Goal: Task Accomplishment & Management: Manage account settings

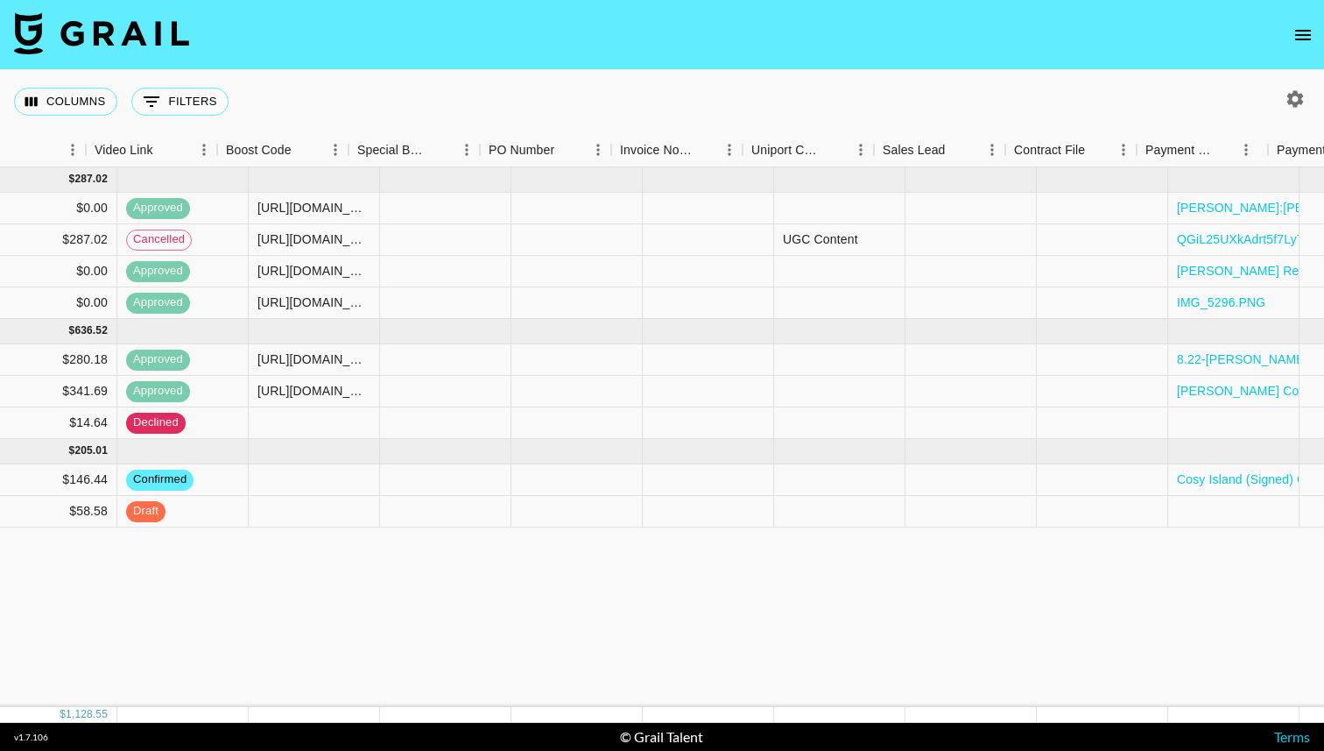
scroll to position [0, 2397]
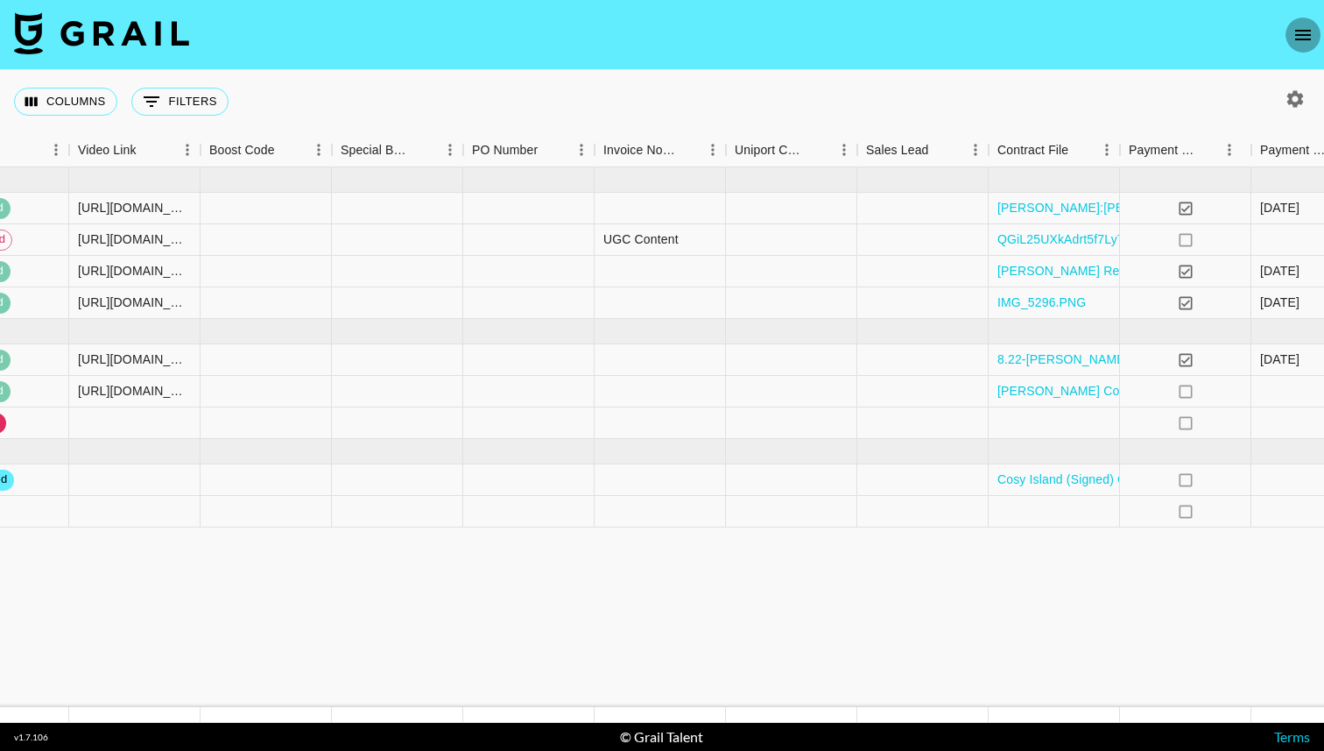
click at [1319, 30] on button "open drawer" at bounding box center [1303, 35] width 35 height 35
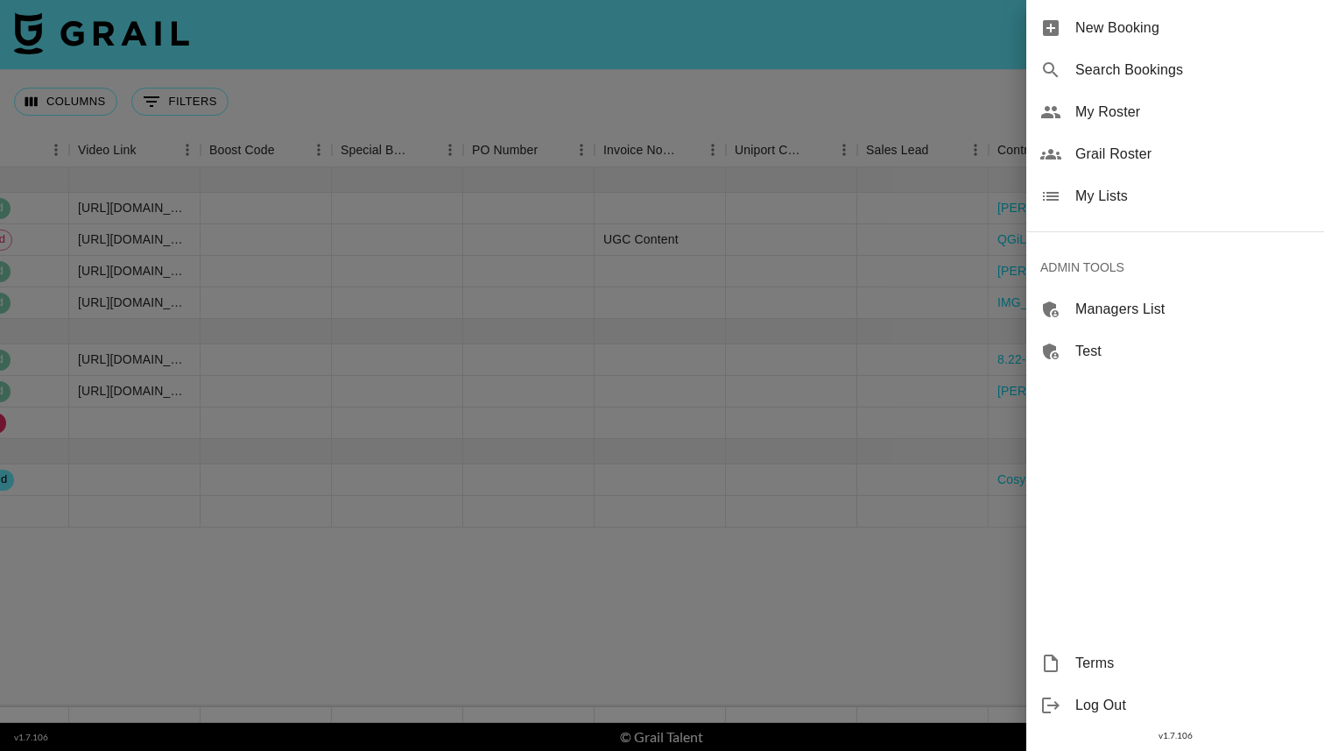
click at [1128, 181] on div "My Lists" at bounding box center [1176, 196] width 298 height 42
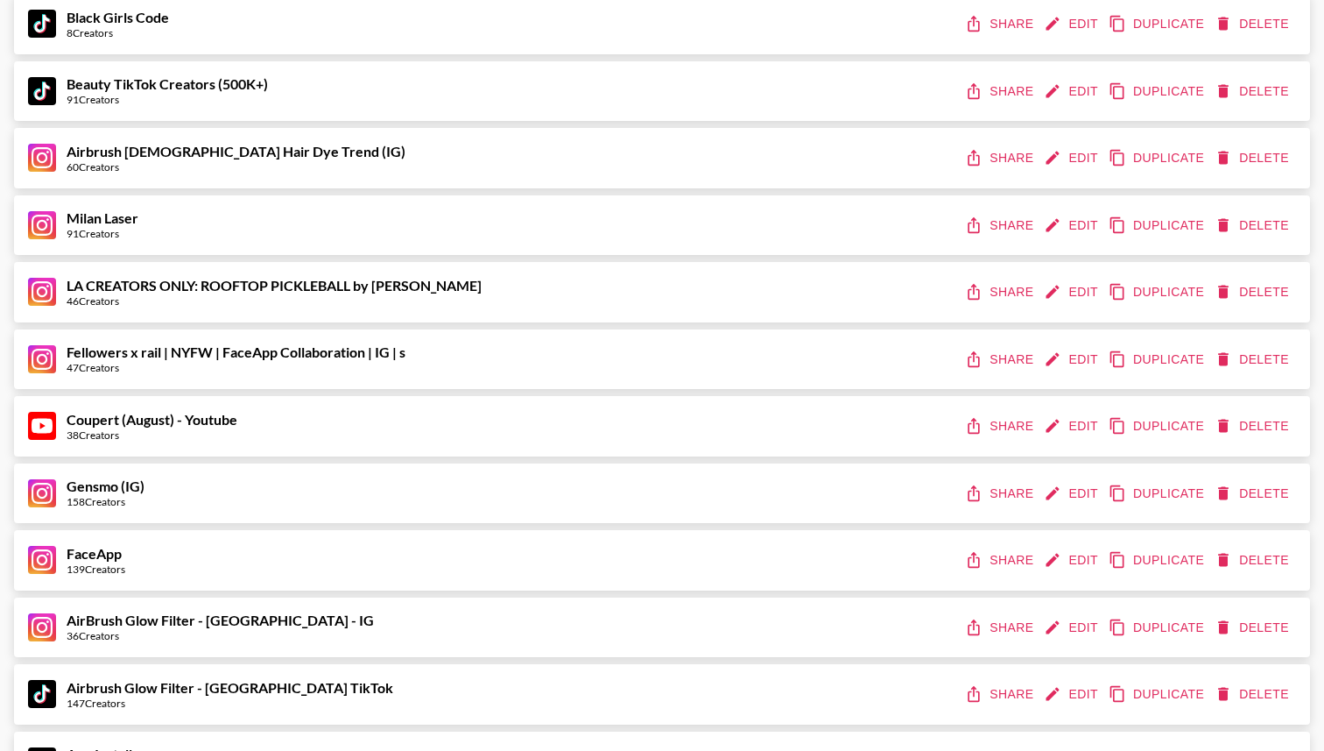
scroll to position [2013, 0]
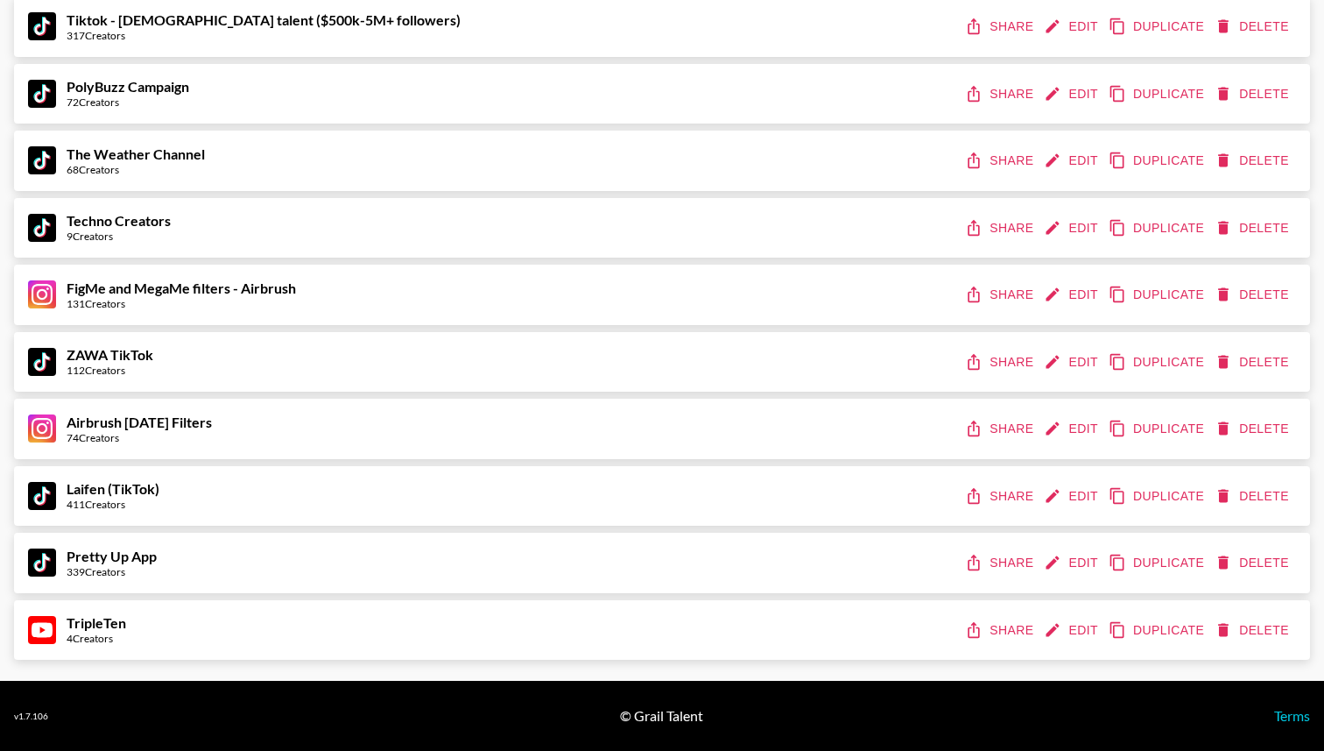
click at [1013, 626] on button "Share" at bounding box center [1001, 630] width 79 height 32
click at [1075, 625] on button "Edit" at bounding box center [1073, 630] width 65 height 32
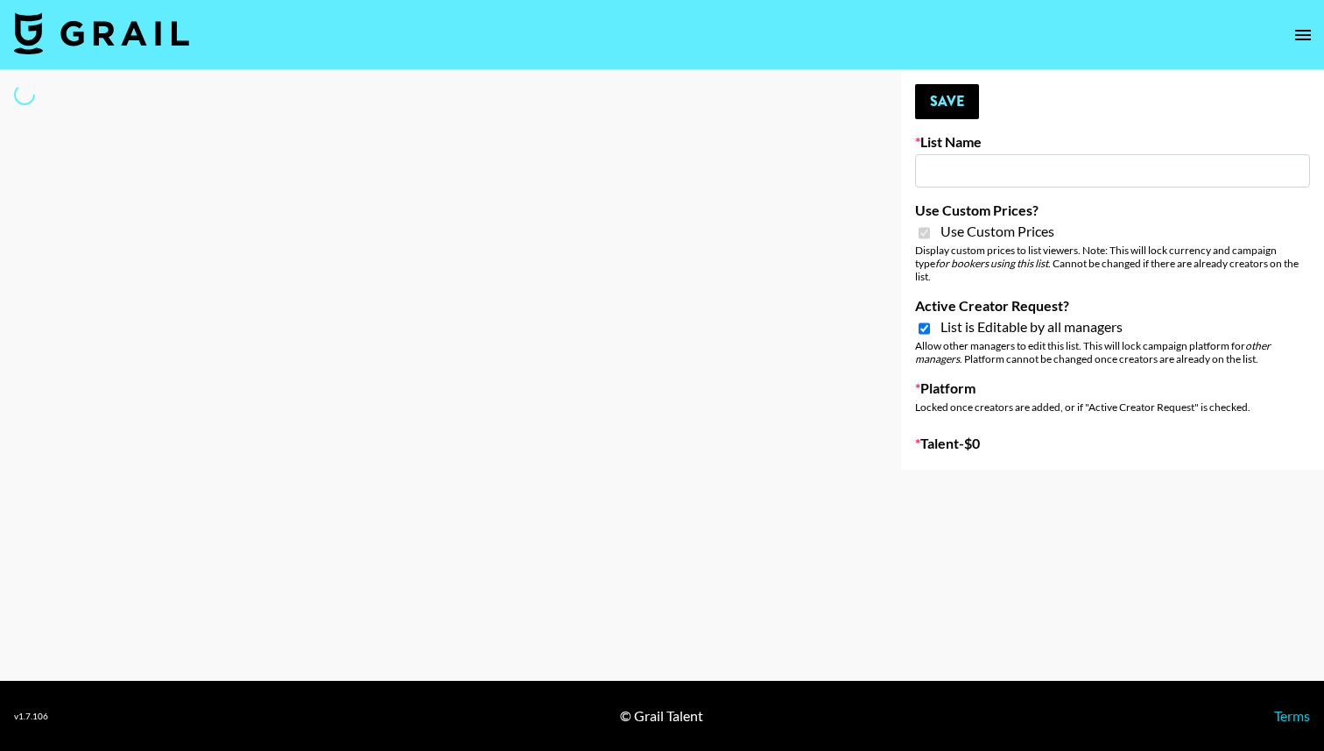
select select "Brand"
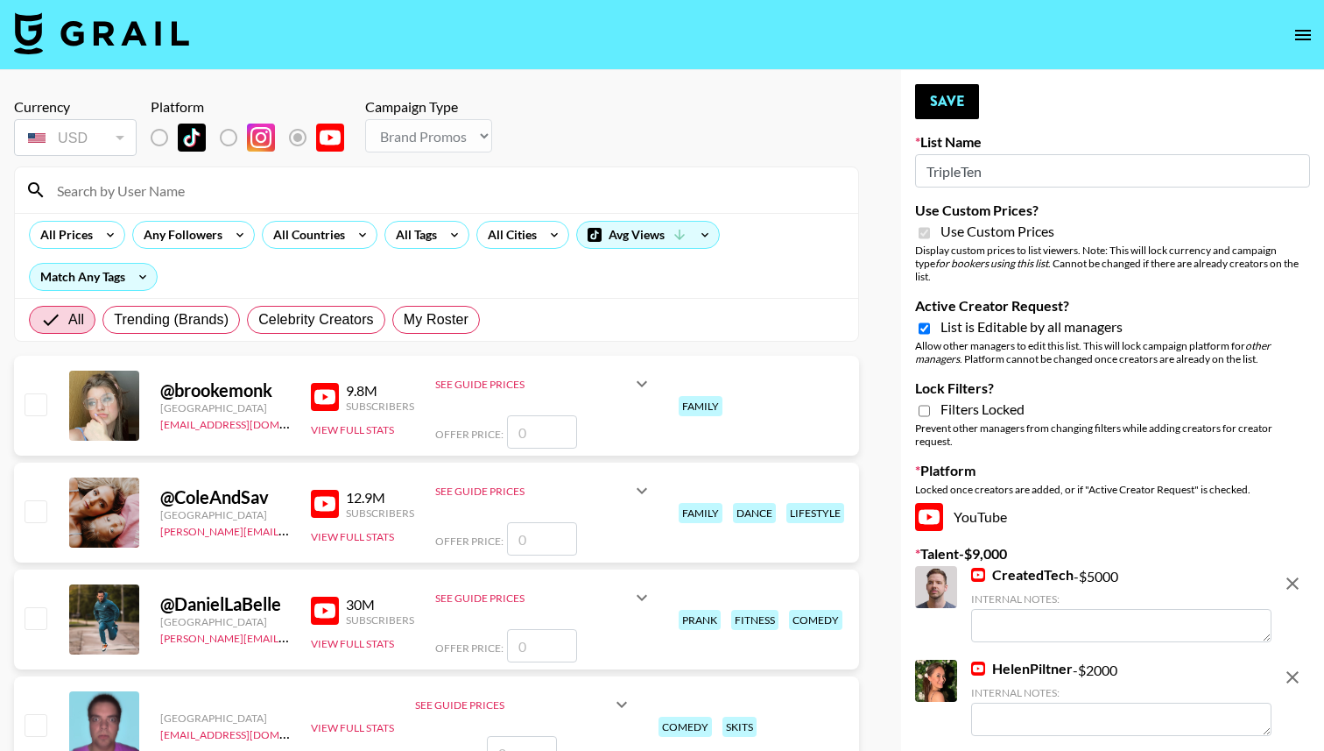
type input "TripleTen"
checkbox input "true"
click at [1007, 318] on span "List is Editable by all managers" at bounding box center [1032, 327] width 182 height 18
click at [930, 321] on input "Active Creator Request?" at bounding box center [924, 329] width 11 height 16
checkbox input "false"
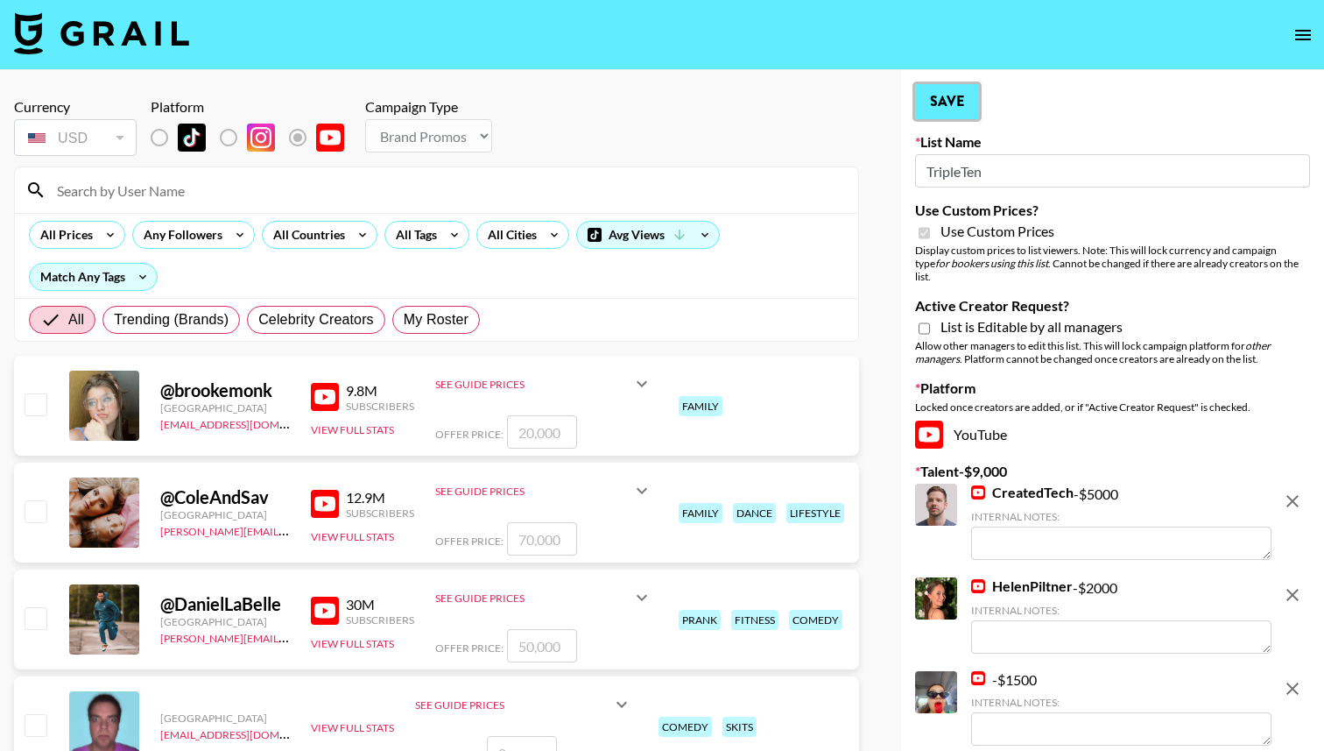
click at [938, 99] on button "Save" at bounding box center [947, 101] width 64 height 35
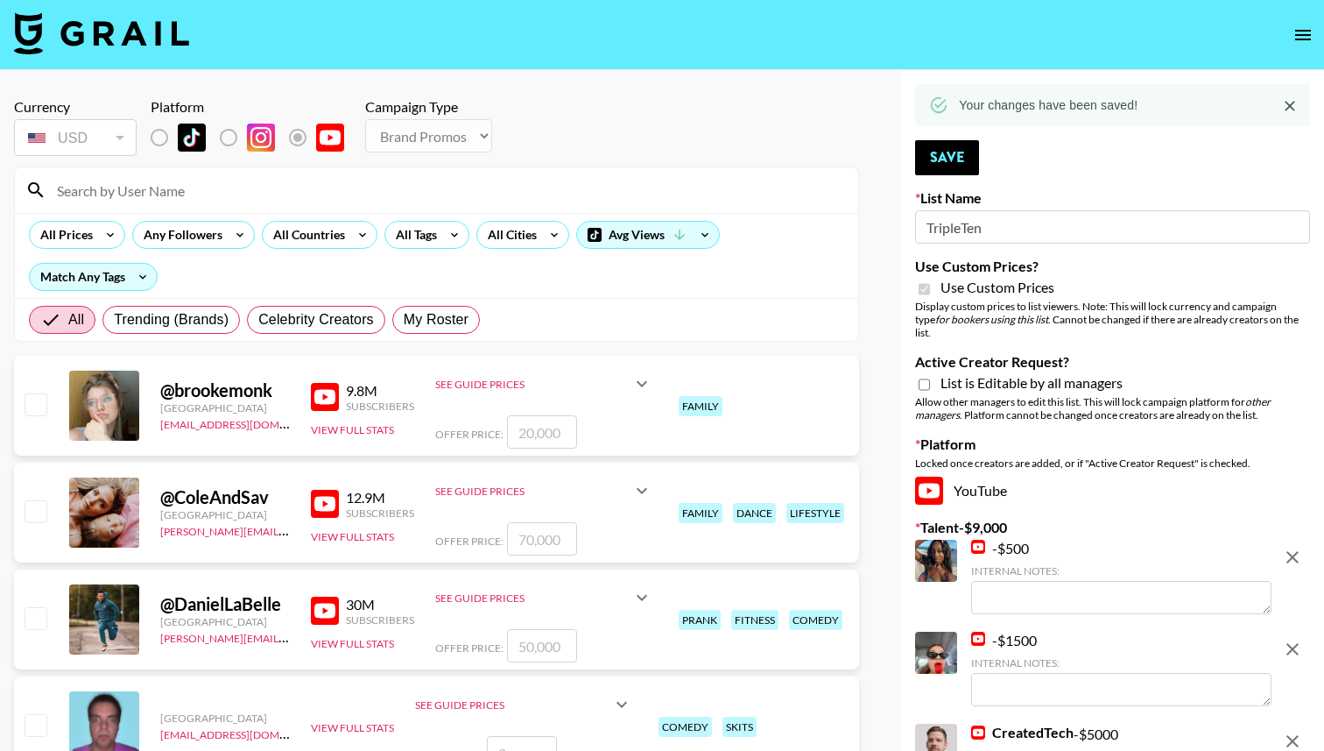
click at [1302, 34] on icon "open drawer" at bounding box center [1304, 35] width 16 height 11
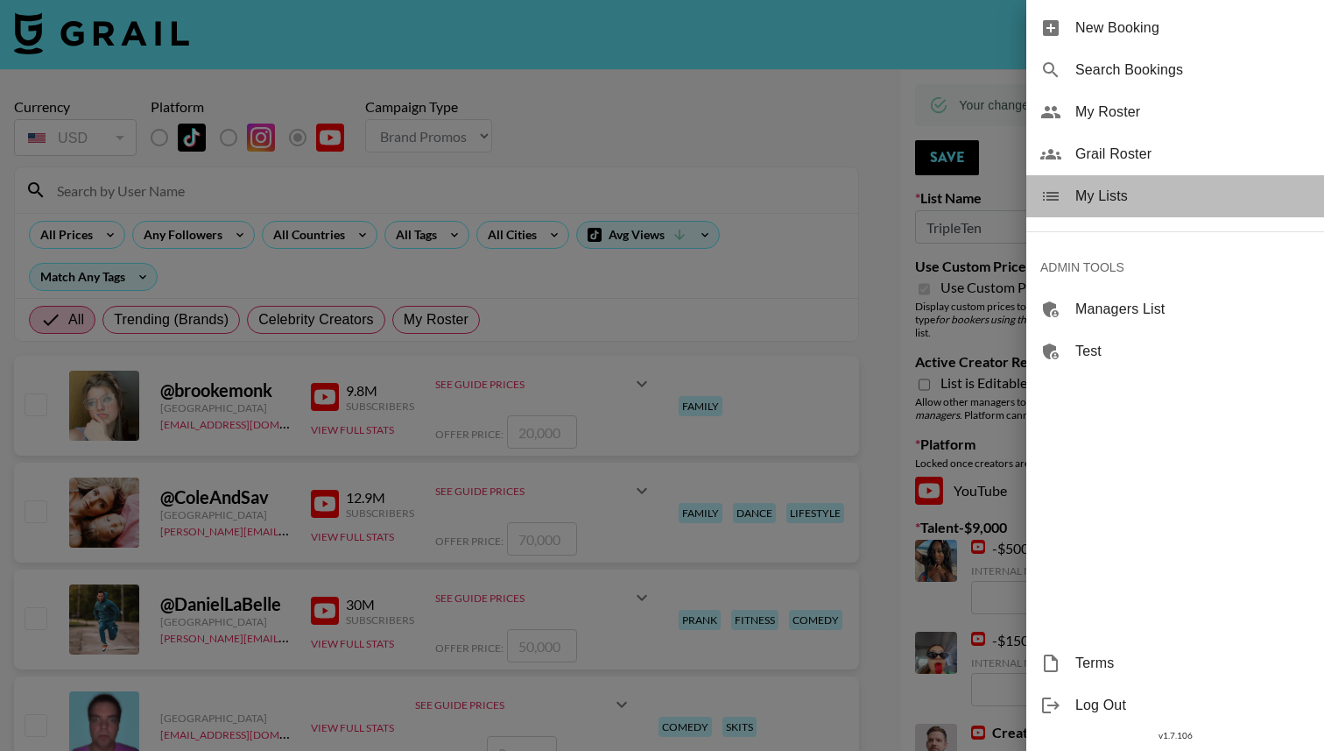
click at [1107, 199] on span "My Lists" at bounding box center [1193, 196] width 235 height 21
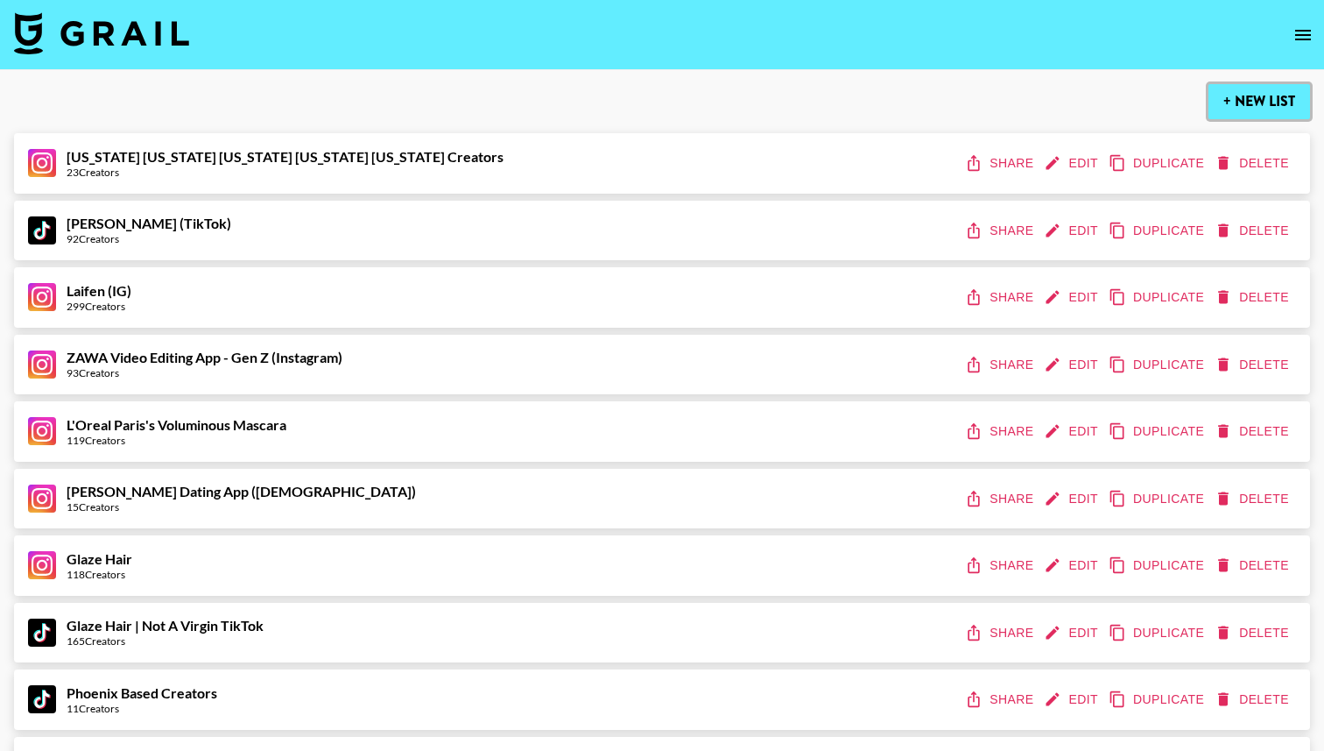
click at [1253, 98] on button "+ New List" at bounding box center [1260, 101] width 102 height 35
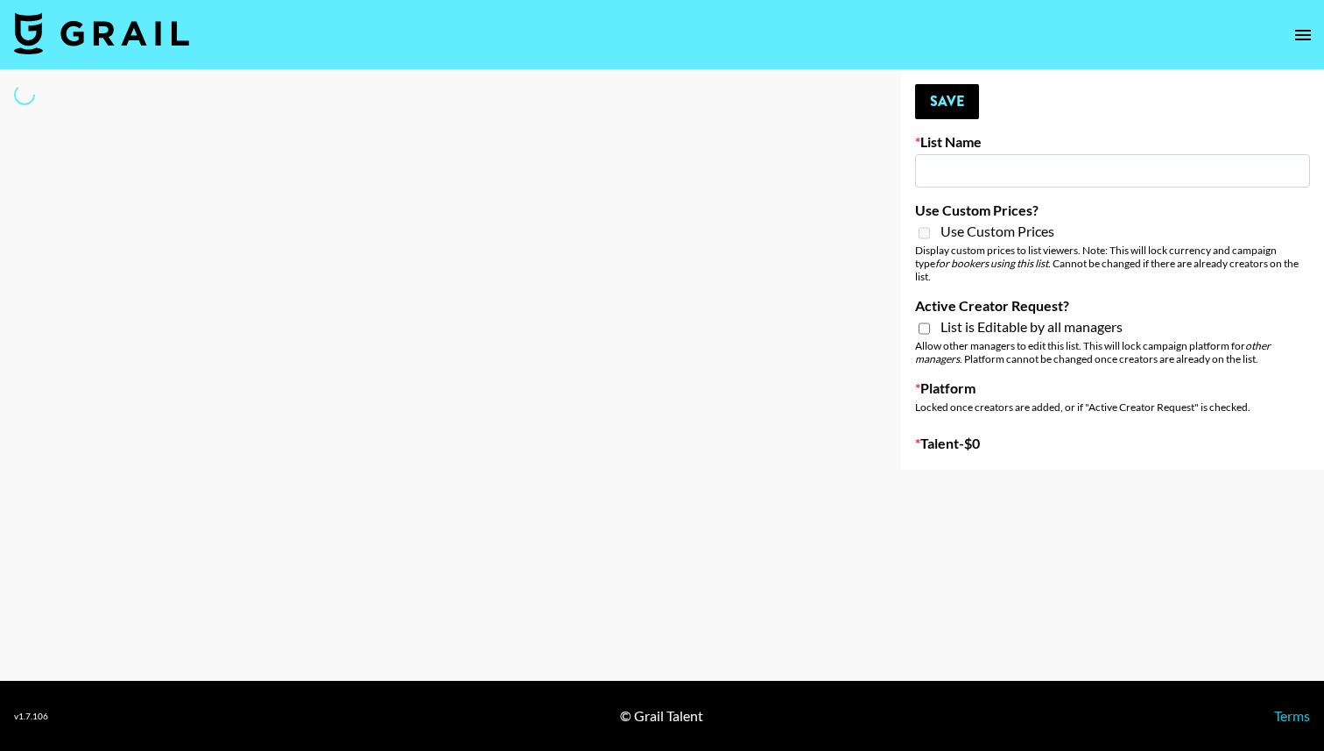
type input "New List"
select select "Song"
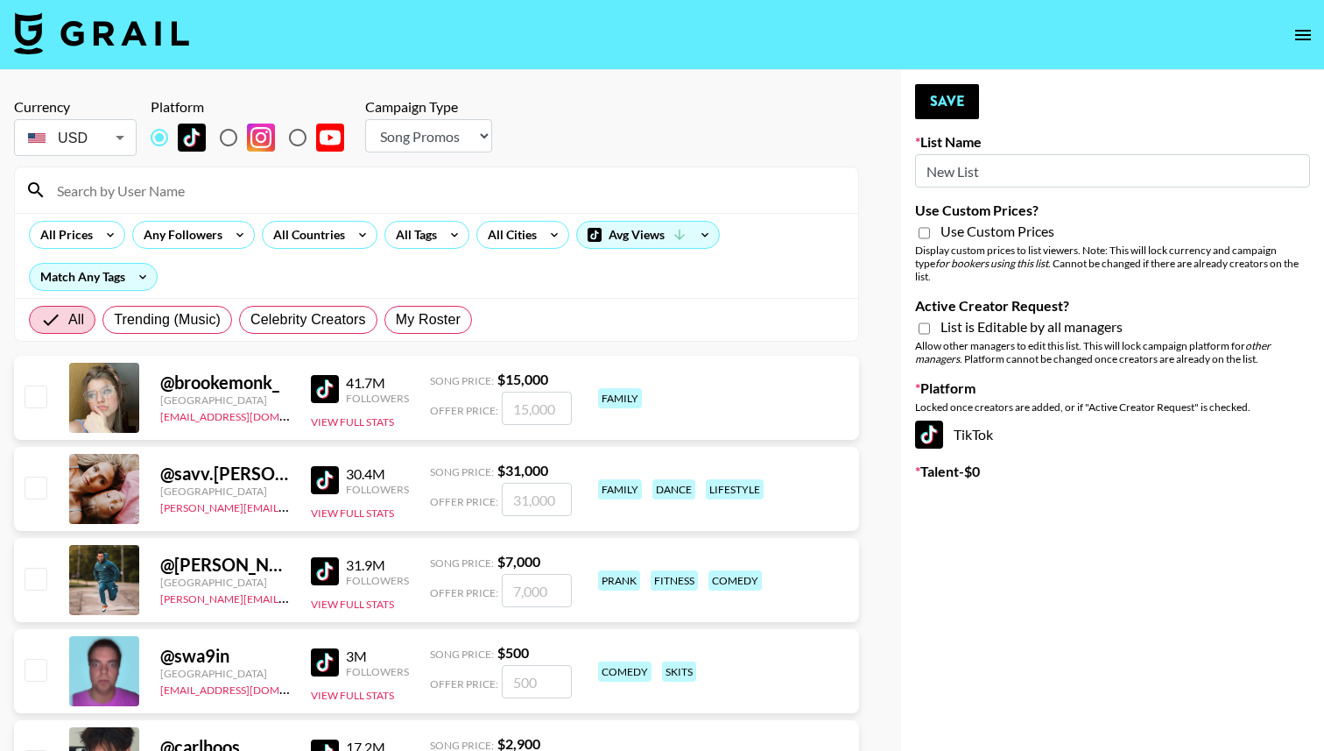
drag, startPoint x: 1005, startPoint y: 173, endPoint x: 830, endPoint y: 159, distance: 175.8
type input "[PERSON_NAME] AI"
click at [460, 143] on select "Choose Type... Song Promos Brand Promos" at bounding box center [428, 135] width 127 height 33
select select "Brand"
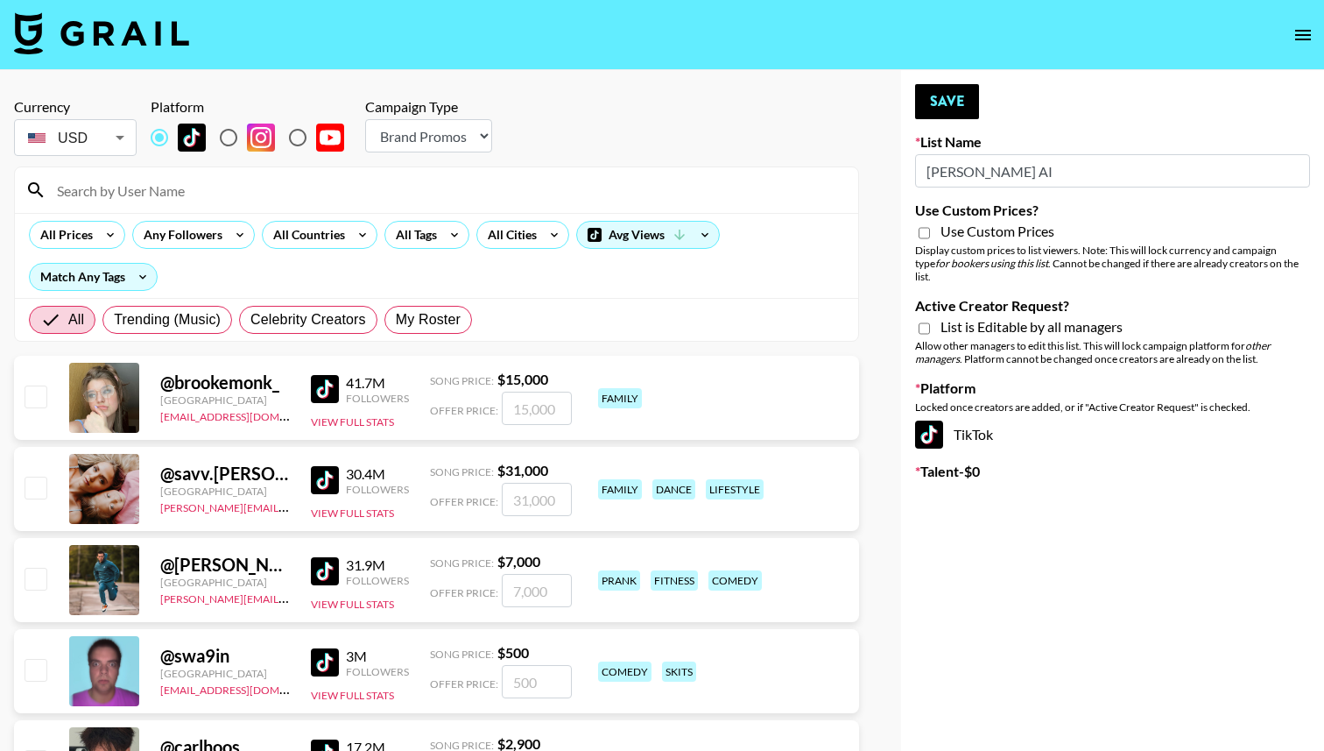
click at [365, 119] on select "Choose Type... Song Promos Brand Promos" at bounding box center [428, 135] width 127 height 33
click at [1022, 244] on div "Display custom prices to list viewers. Note: This will lock currency and campai…" at bounding box center [1112, 263] width 395 height 39
click at [1020, 232] on span "Use Custom Prices" at bounding box center [998, 231] width 114 height 18
click at [930, 232] on input "Use Custom Prices?" at bounding box center [924, 233] width 11 height 16
checkbox input "true"
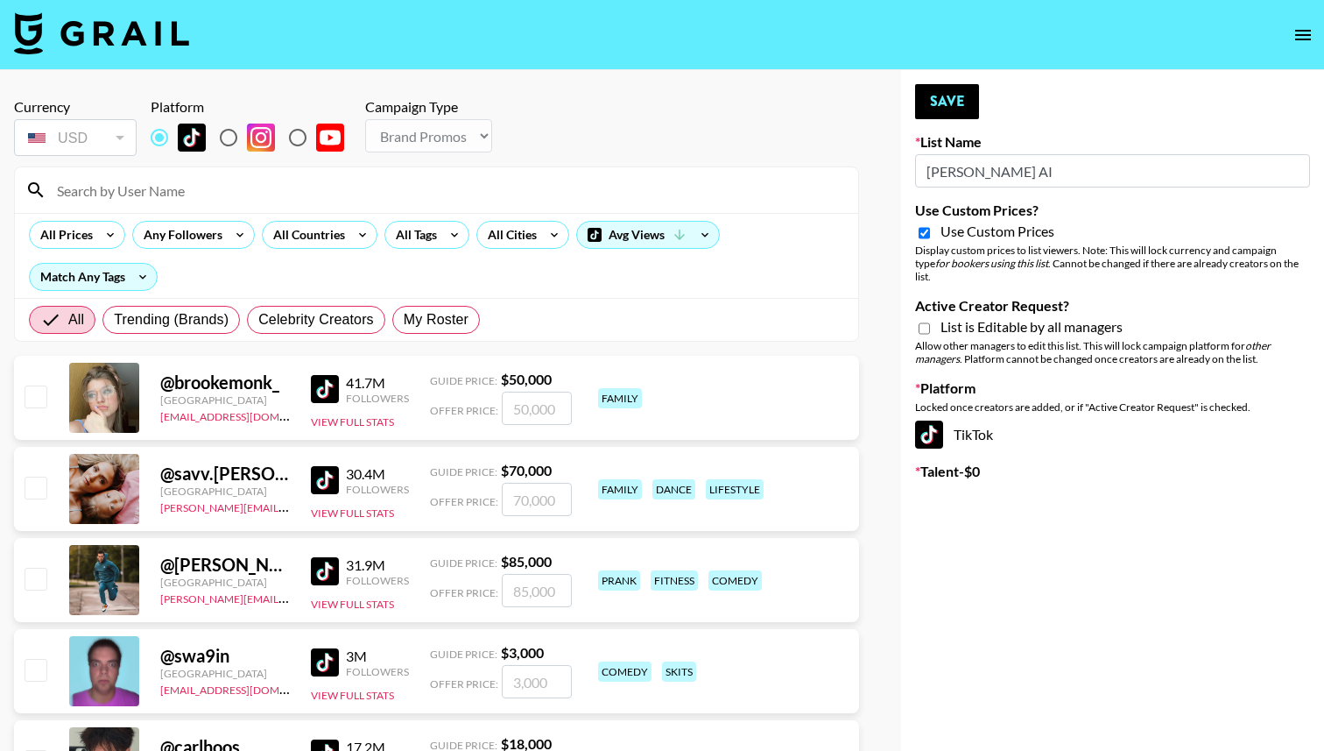
click at [1014, 323] on div "List is Editable by all managers" at bounding box center [1112, 328] width 395 height 21
click at [1011, 318] on span "List is Editable by all managers" at bounding box center [1032, 327] width 182 height 18
click at [930, 321] on input "Active Creator Request?" at bounding box center [924, 329] width 11 height 16
checkbox input "true"
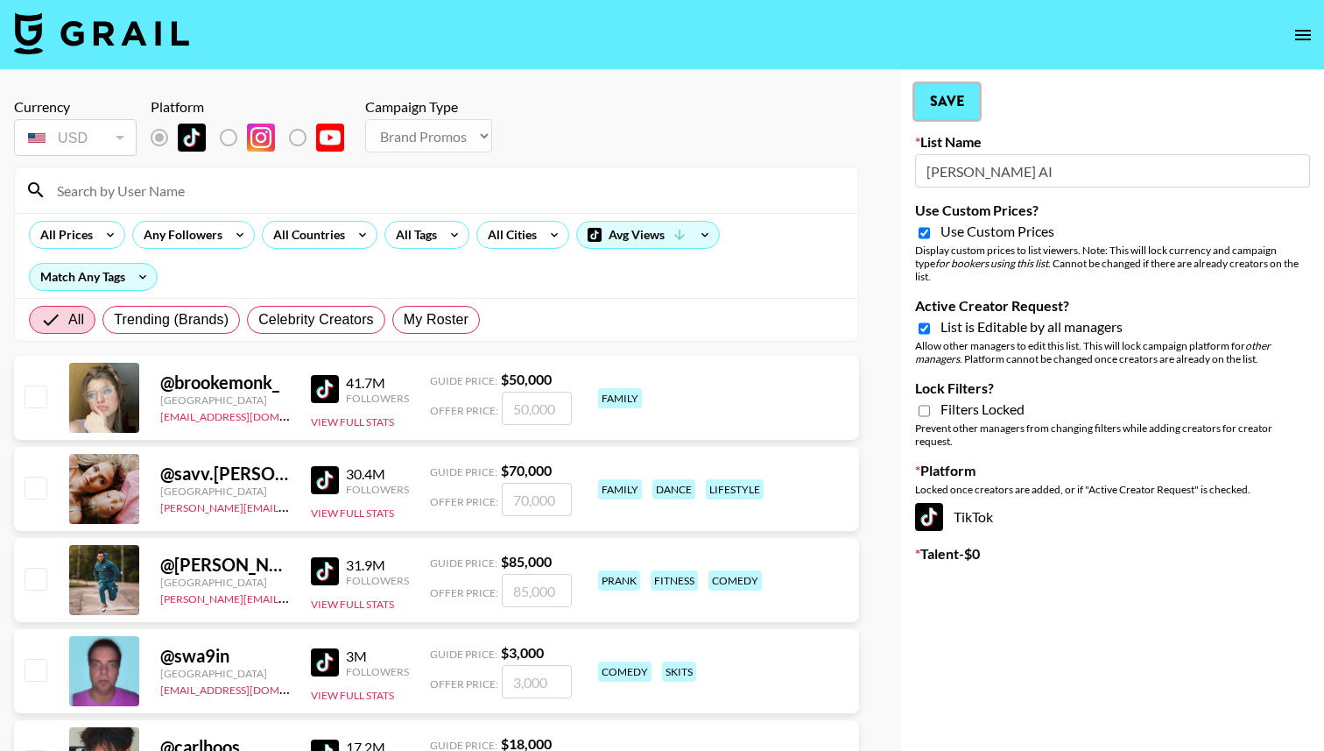
click at [941, 99] on button "Save" at bounding box center [947, 101] width 64 height 35
